Goal: Navigation & Orientation: Find specific page/section

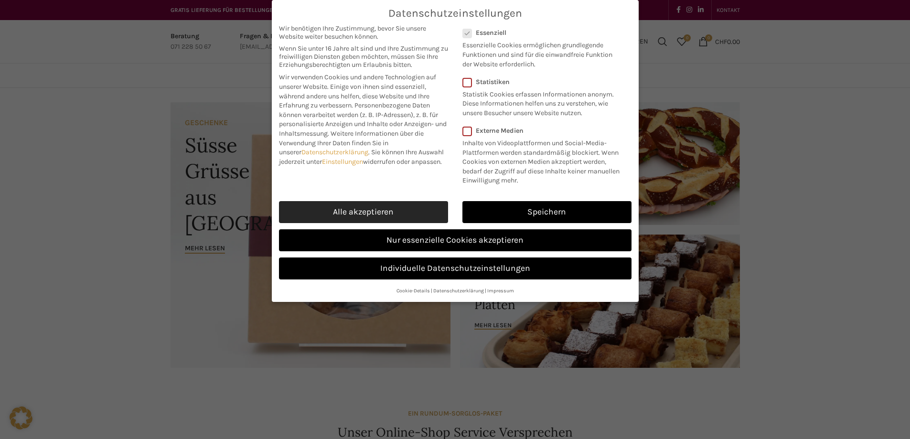
click at [403, 203] on link "Alle akzeptieren" at bounding box center [363, 212] width 169 height 22
checkbox input "true"
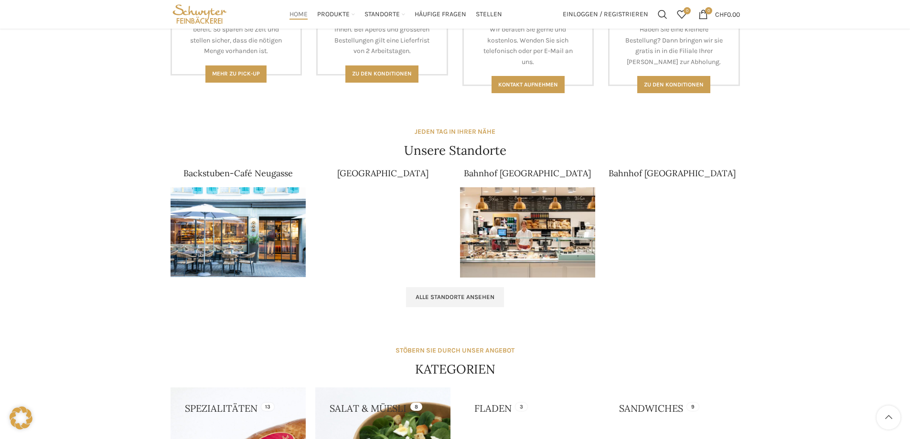
scroll to position [478, 0]
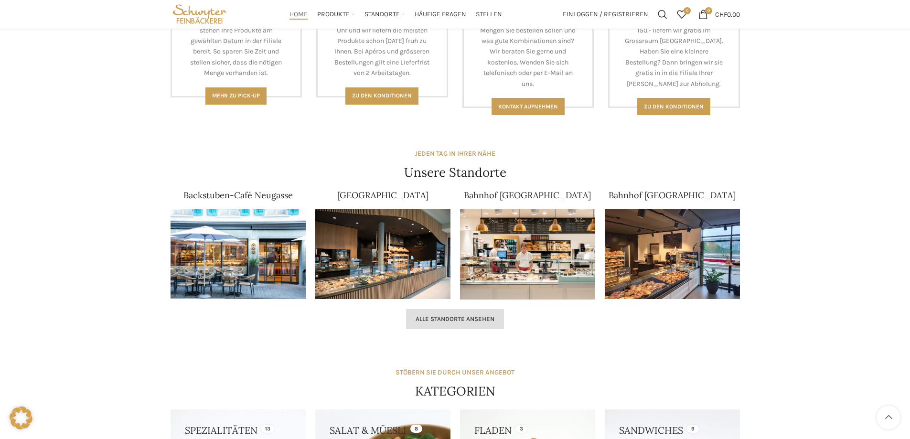
click at [449, 316] on span "Alle Standorte ansehen" at bounding box center [455, 319] width 79 height 8
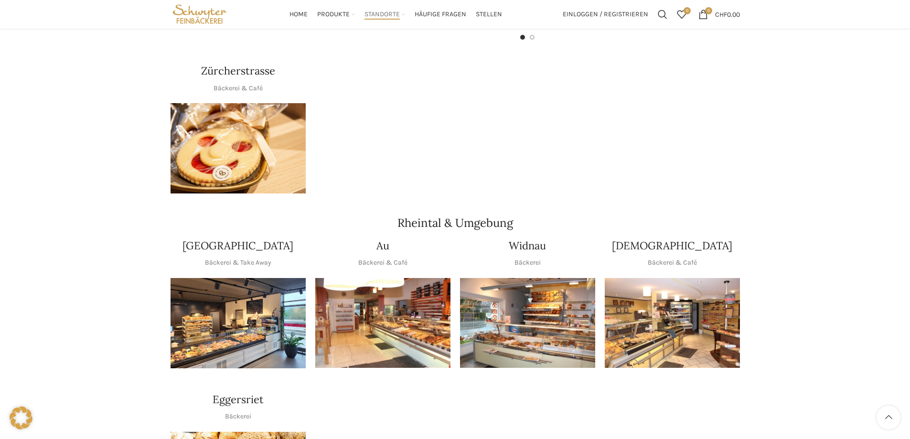
scroll to position [650, 0]
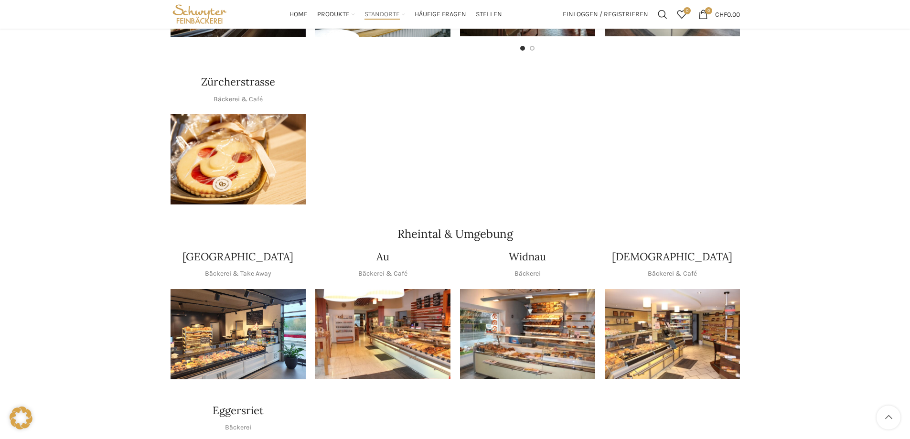
click at [492, 323] on img "1 / 1" at bounding box center [527, 334] width 135 height 90
